Goal: Task Accomplishment & Management: Manage account settings

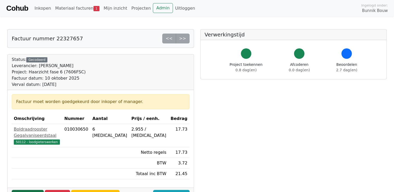
click at [29, 190] on link "Goedkeuren" at bounding box center [28, 195] width 32 height 10
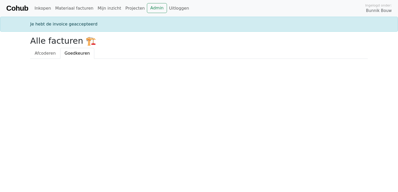
click at [29, 59] on html "Cohub Inkopen Materiaal facturen Mijn inzicht Projecten Admin Uitloggen Ingelog…" at bounding box center [199, 29] width 398 height 59
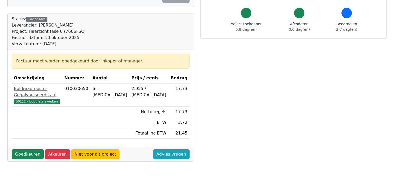
scroll to position [43, 0]
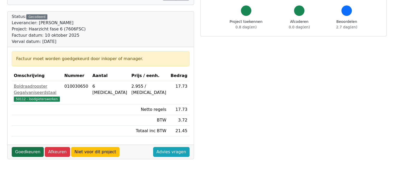
click at [27, 147] on link "Goedkeuren" at bounding box center [28, 152] width 32 height 10
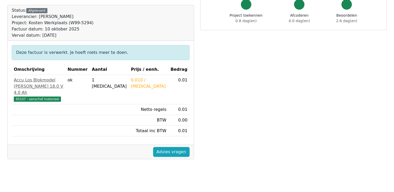
scroll to position [50, 0]
